Goal: Find specific page/section: Find specific page/section

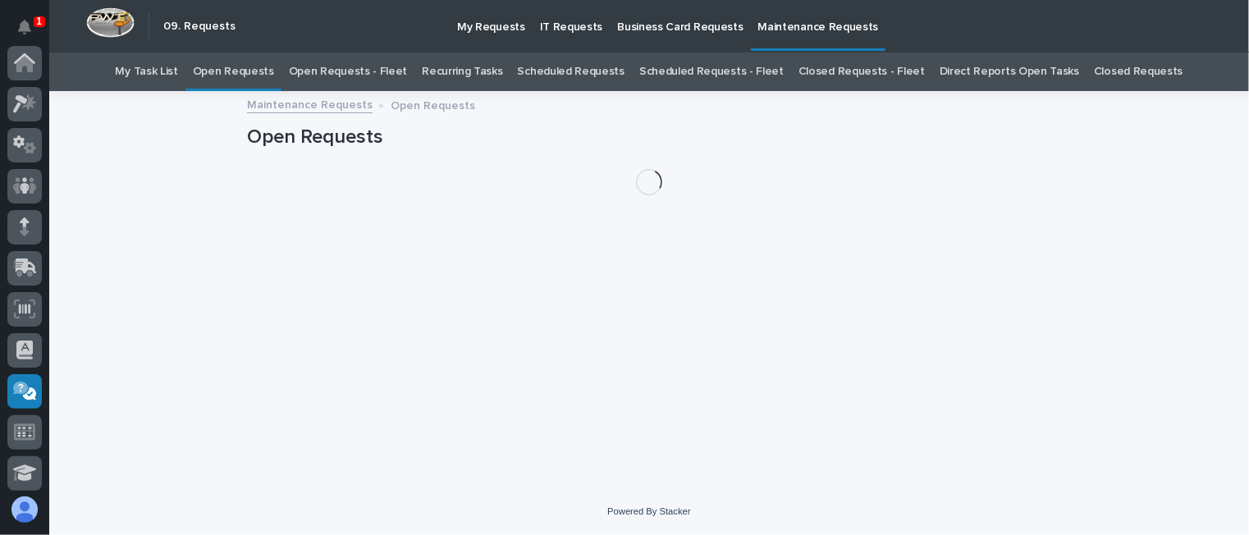
scroll to position [328, 0]
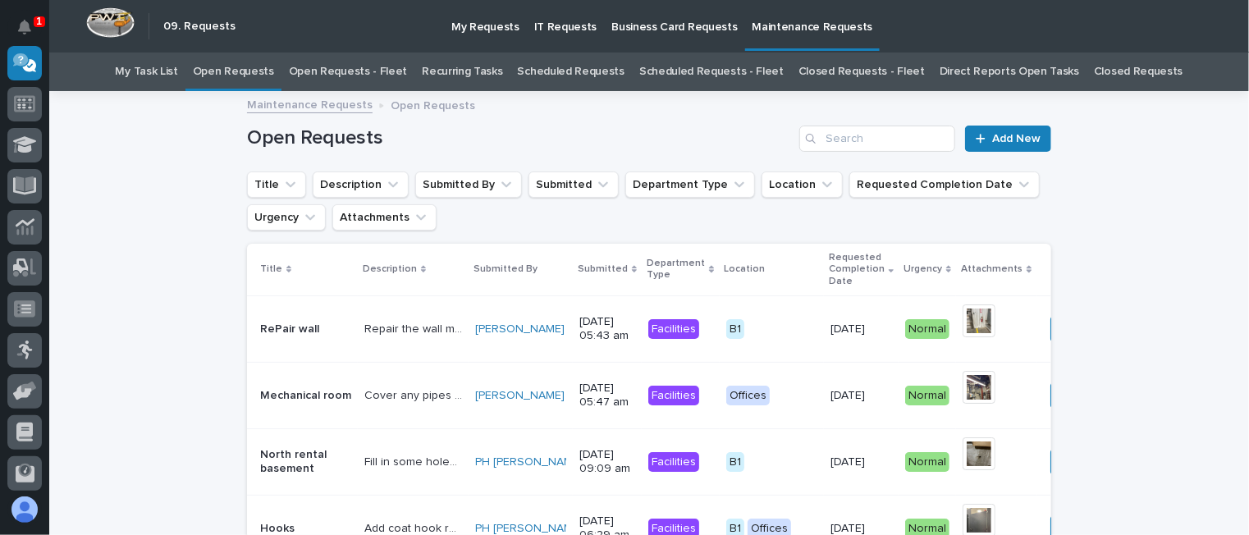
click at [355, 71] on link "Open Requests - Fleet" at bounding box center [348, 72] width 119 height 39
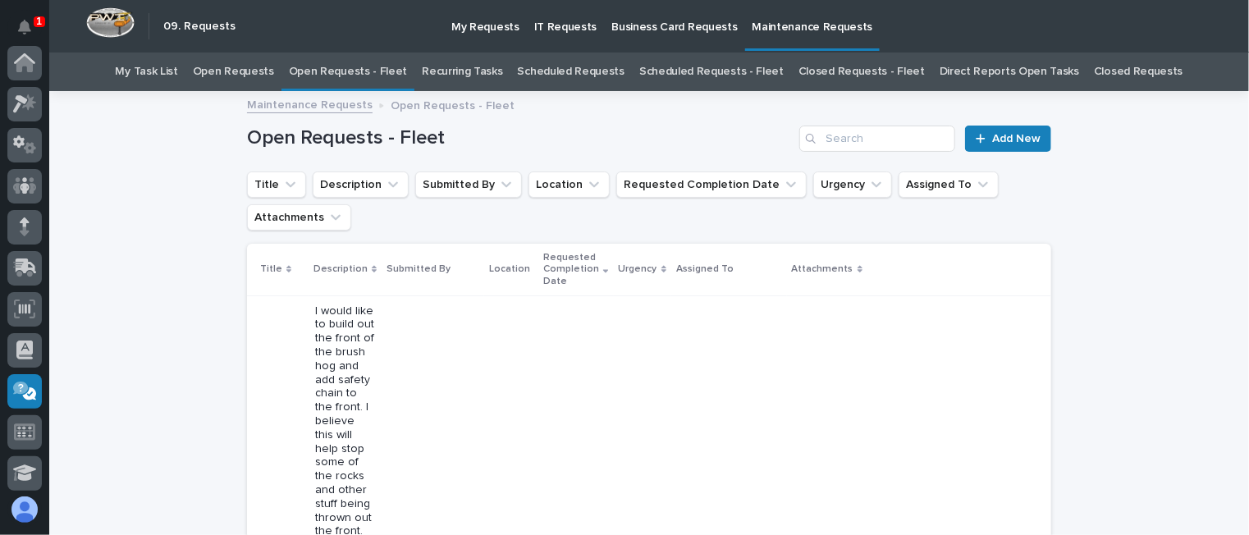
scroll to position [328, 0]
